Goal: Register for event/course

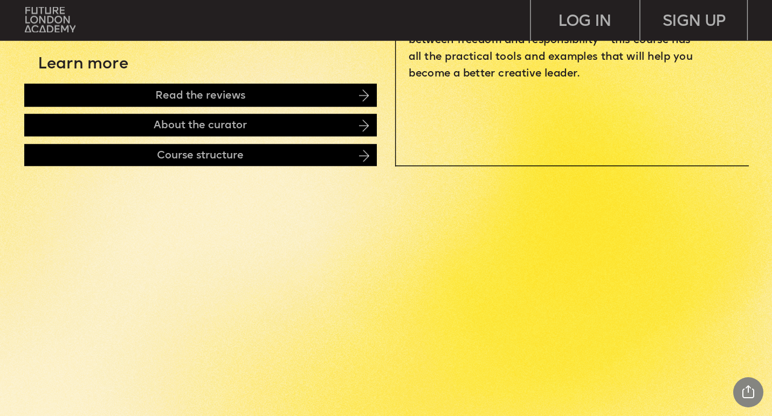
scroll to position [540, 0]
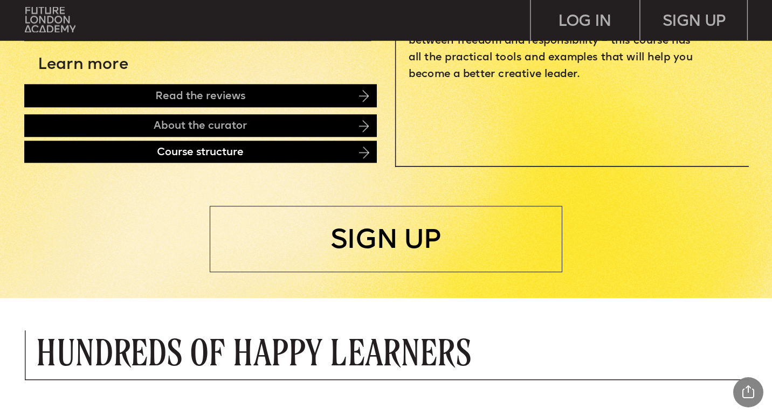
click at [219, 158] on div "Course structure" at bounding box center [200, 152] width 352 height 23
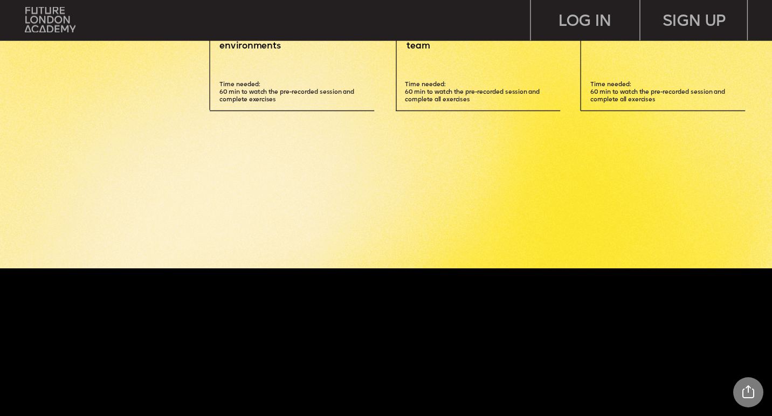
scroll to position [2718, 0]
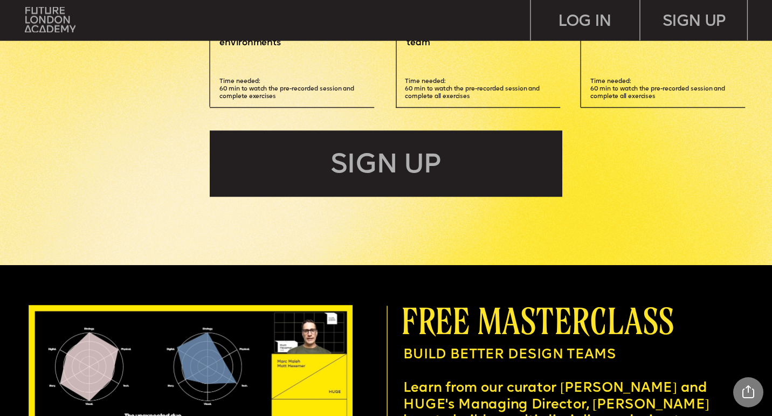
click at [411, 178] on div "SIGN UP" at bounding box center [386, 163] width 352 height 66
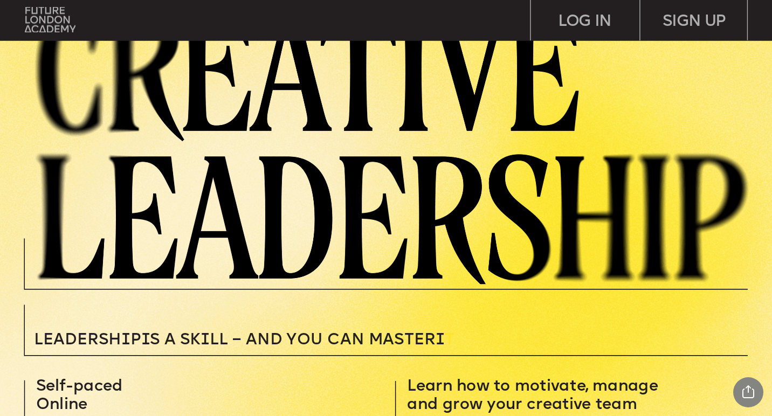
scroll to position [0, 0]
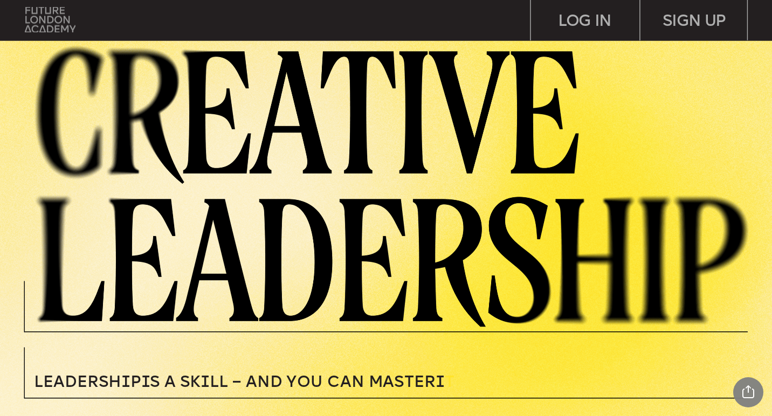
click at [40, 13] on img at bounding box center [50, 20] width 51 height 26
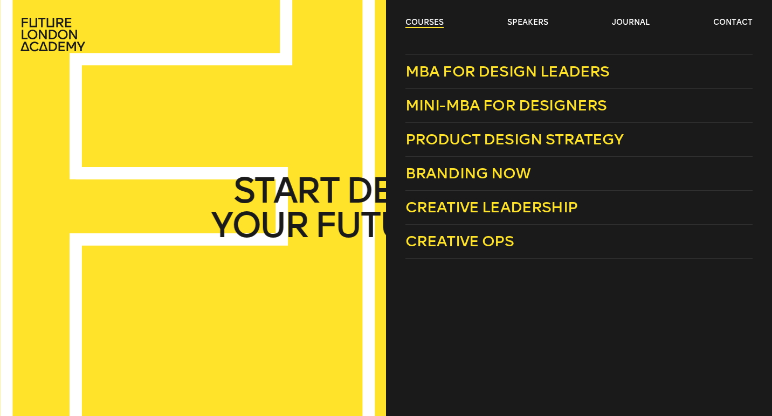
click at [416, 17] on link "courses" at bounding box center [424, 22] width 38 height 11
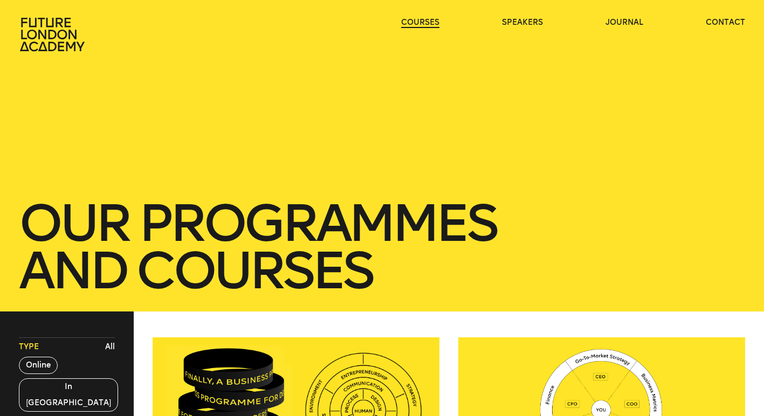
click at [416, 17] on link "courses" at bounding box center [420, 22] width 38 height 11
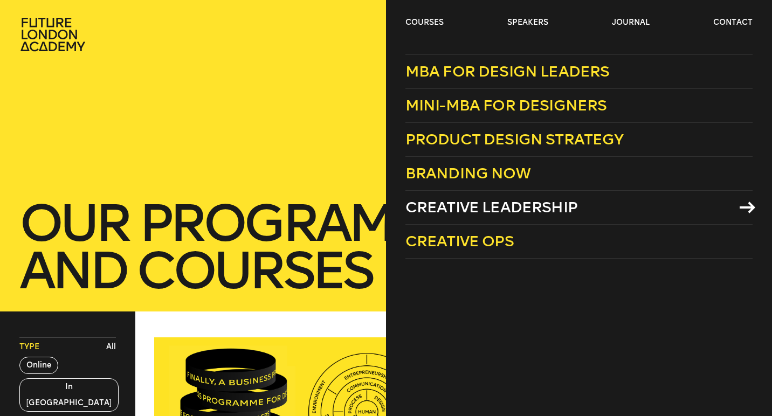
click at [514, 200] on span "Creative Leadership" at bounding box center [491, 207] width 172 height 18
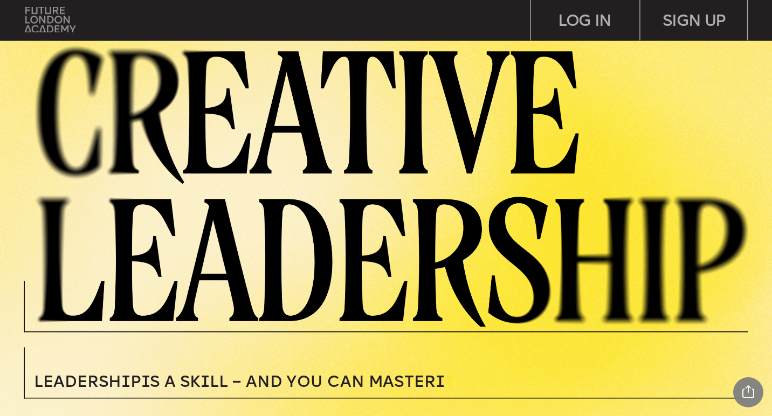
click at [32, 19] on img at bounding box center [50, 20] width 51 height 26
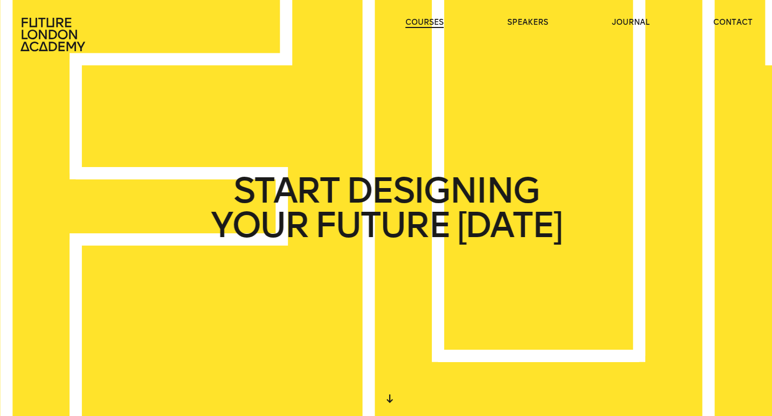
click at [423, 17] on link "courses" at bounding box center [424, 22] width 38 height 11
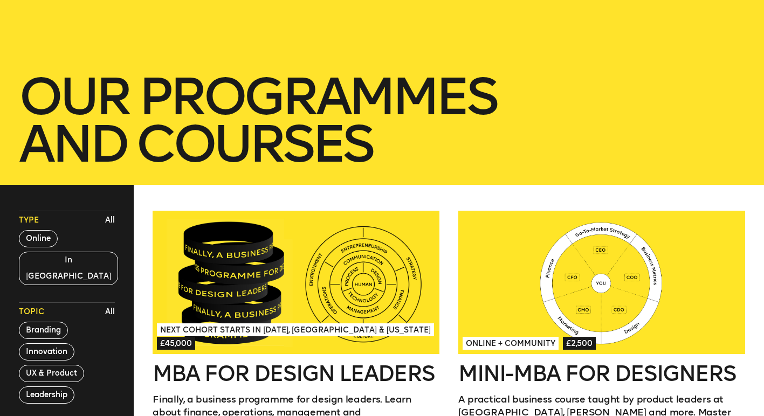
scroll to position [139, 0]
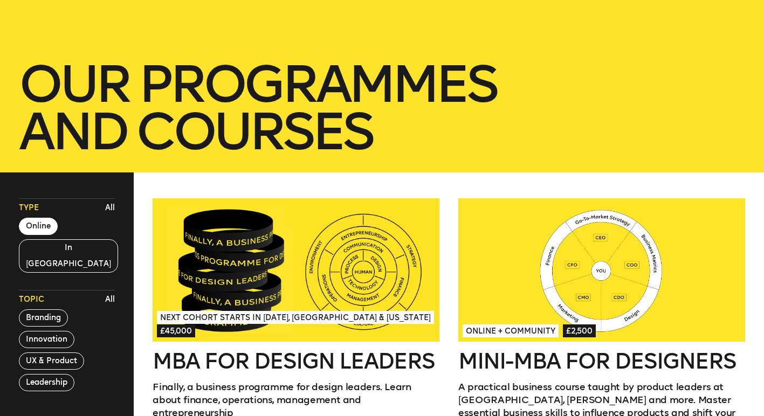
click at [45, 227] on button "Online" at bounding box center [38, 226] width 39 height 17
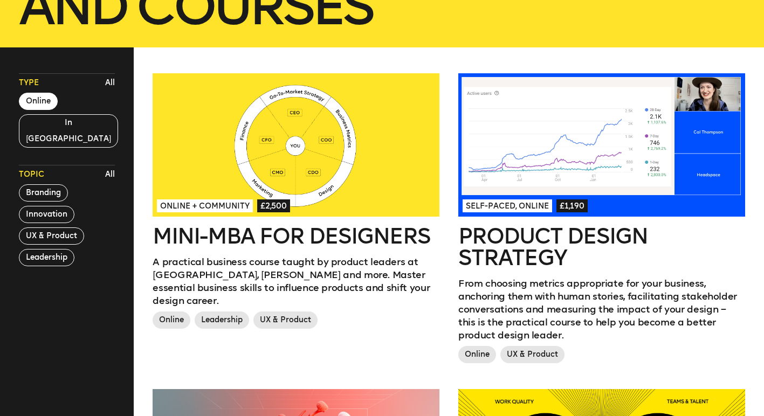
scroll to position [262, 0]
